Goal: Information Seeking & Learning: Check status

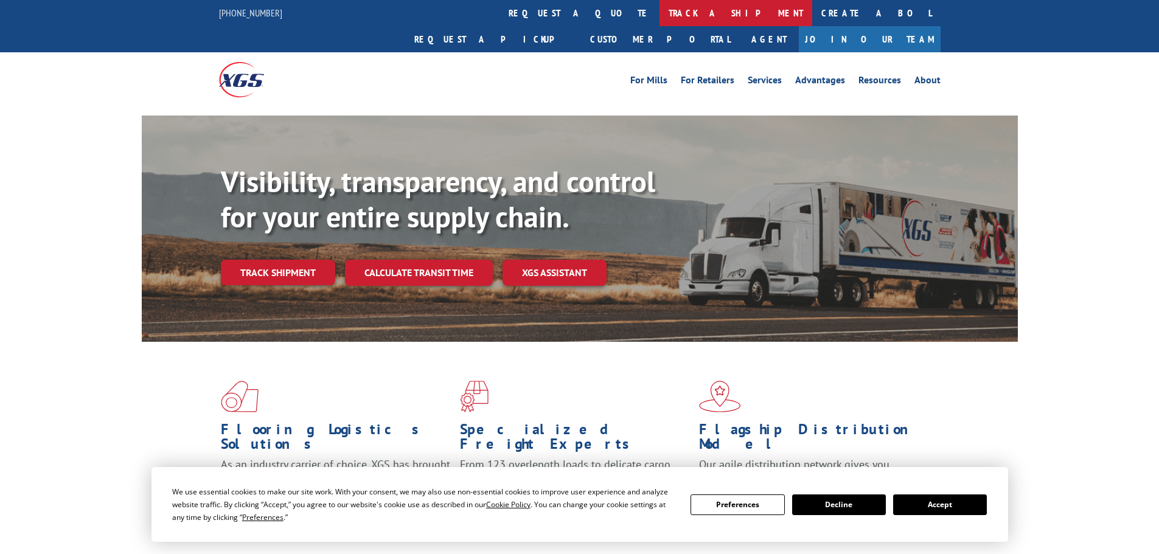
click at [659, 17] on link "track a shipment" at bounding box center [735, 13] width 153 height 26
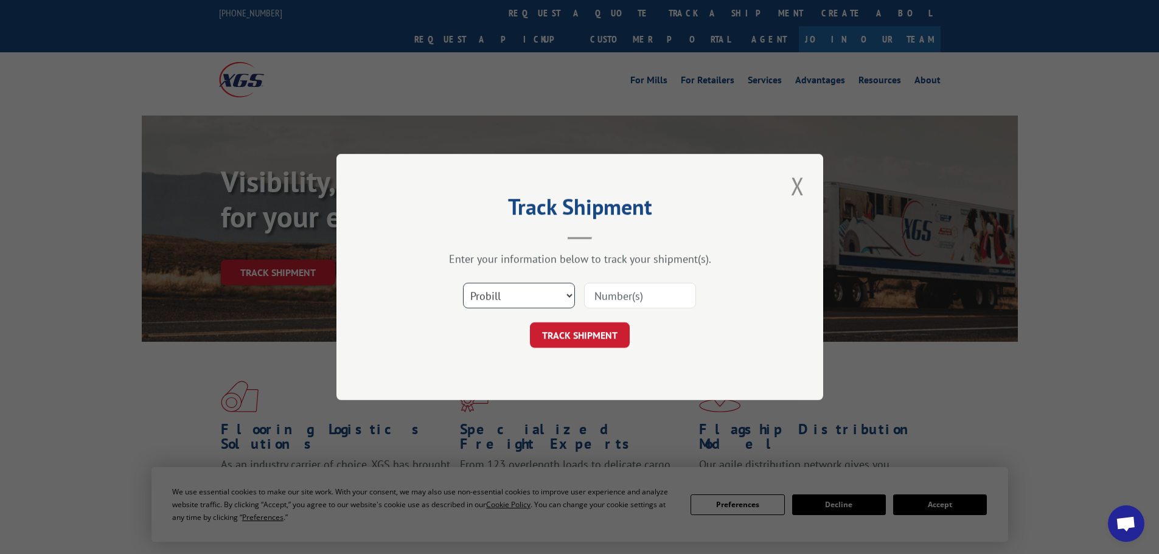
click at [481, 287] on select "Select category... Probill BOL PO" at bounding box center [519, 296] width 112 height 26
select select "po"
click at [463, 283] on select "Select category... Probill BOL PO" at bounding box center [519, 296] width 112 height 26
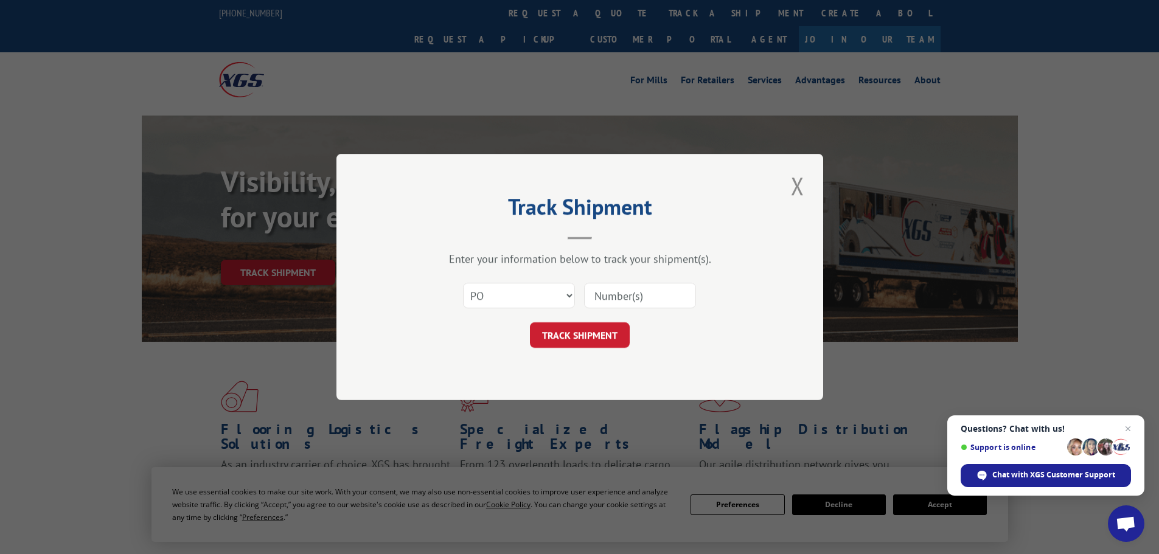
click at [603, 297] on input at bounding box center [640, 296] width 112 height 26
paste input "48508090"
type input "48508090"
click at [578, 341] on button "TRACK SHIPMENT" at bounding box center [580, 335] width 100 height 26
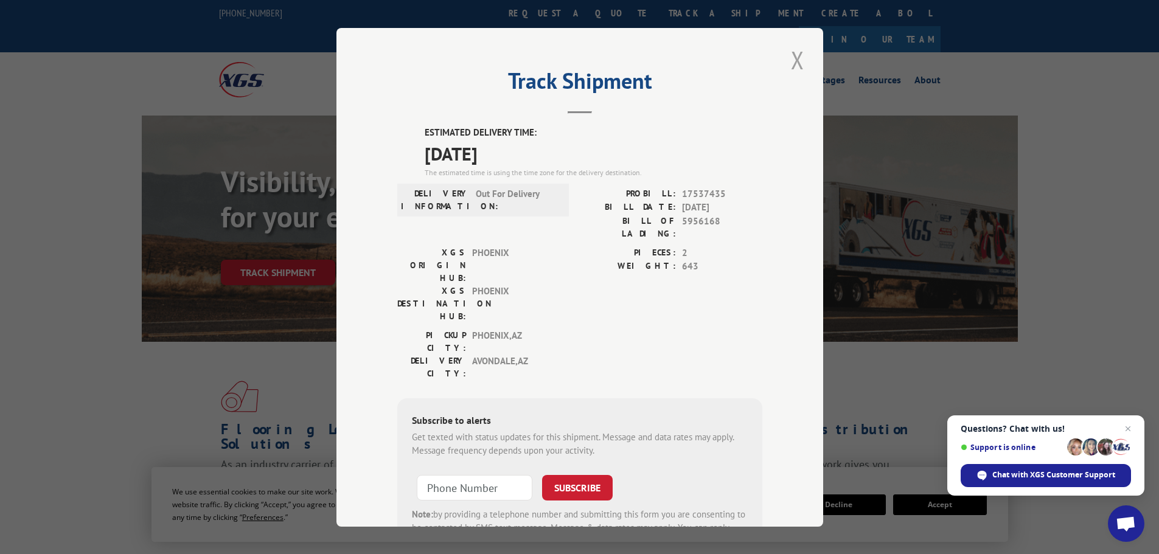
click at [793, 60] on button "Close modal" at bounding box center [797, 59] width 21 height 33
